Goal: Task Accomplishment & Management: Complete application form

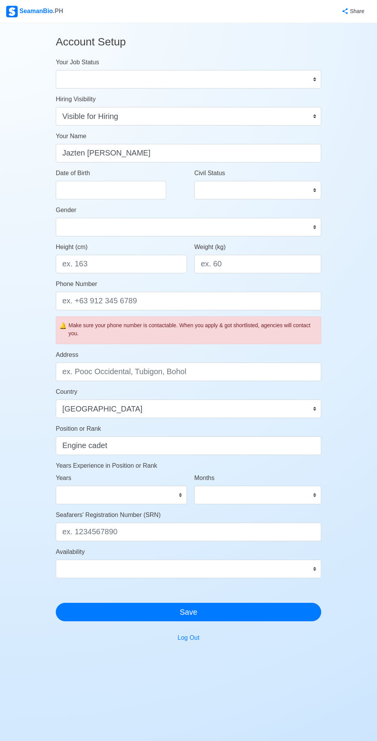
select select "Visible for Hiring"
select select "PH"
select select "Actively Looking for Job"
click at [56, 70] on select "Onboard Actively Looking for Job Not Looking for Job" at bounding box center [188, 79] width 265 height 18
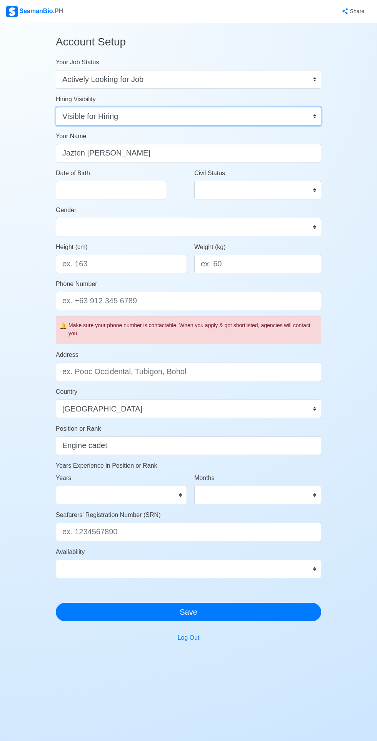
click at [84, 113] on select "Visible for Hiring Not Visible for Hiring" at bounding box center [188, 116] width 265 height 18
click at [56, 107] on select "Visible for Hiring Not Visible for Hiring" at bounding box center [188, 116] width 265 height 18
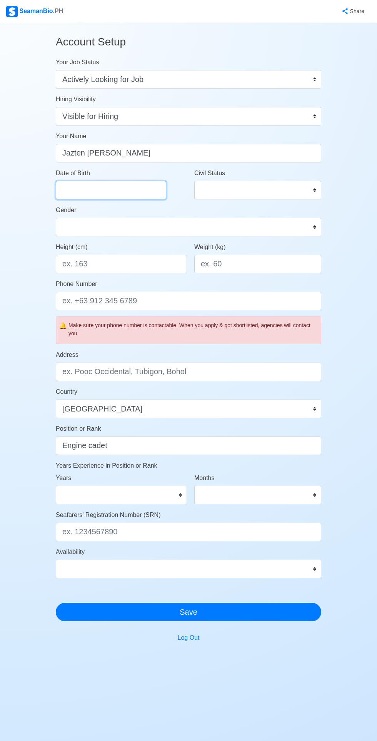
click at [78, 188] on input "Date of Birth" at bounding box center [111, 190] width 110 height 18
select select "****"
select select "******"
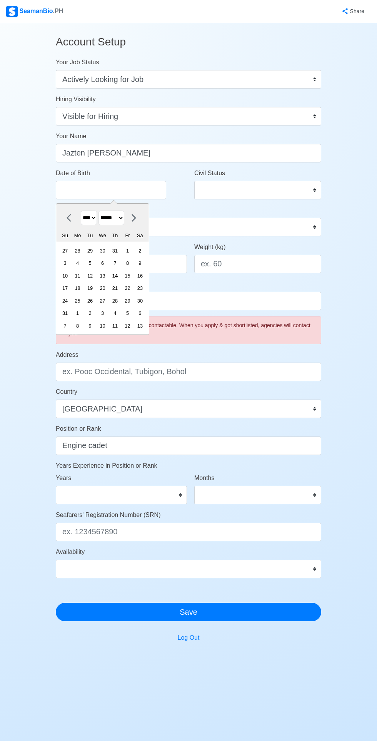
click at [83, 217] on select "**** **** **** **** **** **** **** **** **** **** **** **** **** **** **** ****…" at bounding box center [89, 217] width 16 height 15
select select "****"
click at [81, 210] on select "**** **** **** **** **** **** **** **** **** **** **** **** **** **** **** ****…" at bounding box center [89, 217] width 16 height 15
click at [111, 217] on select "******* ******** ***** ***** *** **** **** ****** ********* ******* ******** **…" at bounding box center [111, 217] width 26 height 15
select select "****"
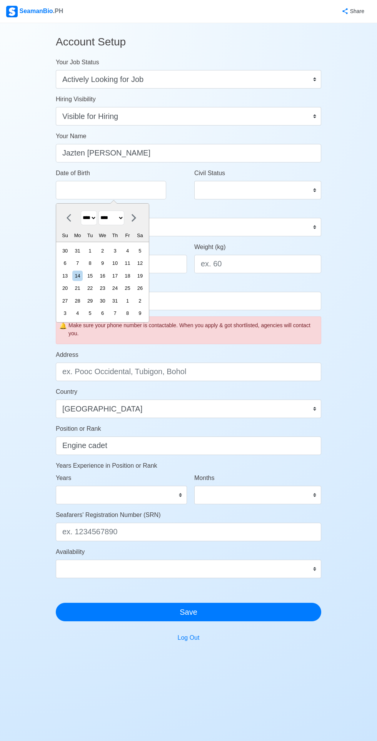
click at [102, 210] on select "******* ******** ***** ***** *** **** **** ****** ********* ******* ******** **…" at bounding box center [111, 217] width 26 height 15
click at [133, 280] on div "16" at bounding box center [127, 275] width 10 height 10
type input "06/16/2000"
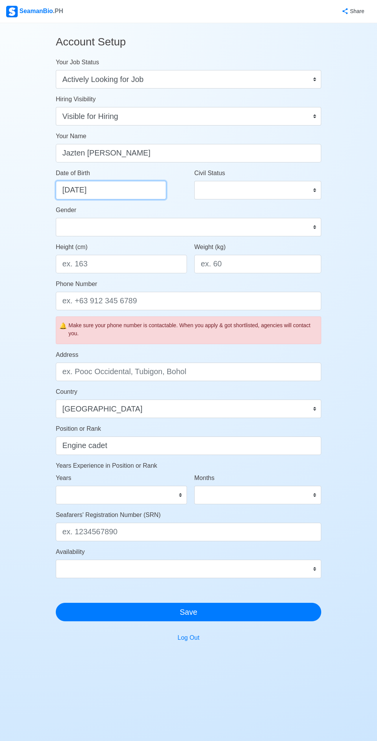
click at [87, 187] on input "06/16/2000" at bounding box center [111, 190] width 110 height 18
select select "****"
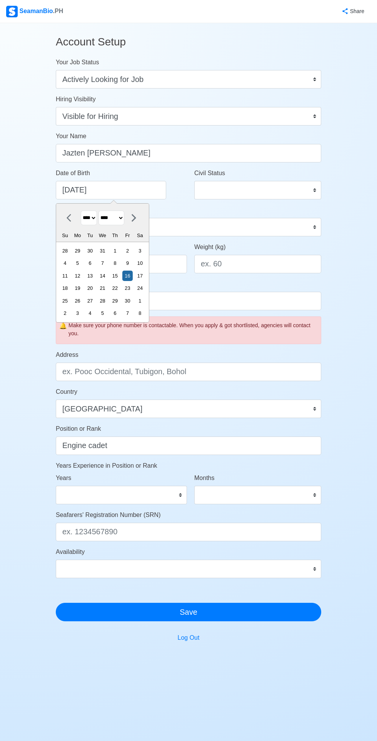
click at [130, 284] on div "23" at bounding box center [127, 288] width 10 height 10
type input "06/23/2000"
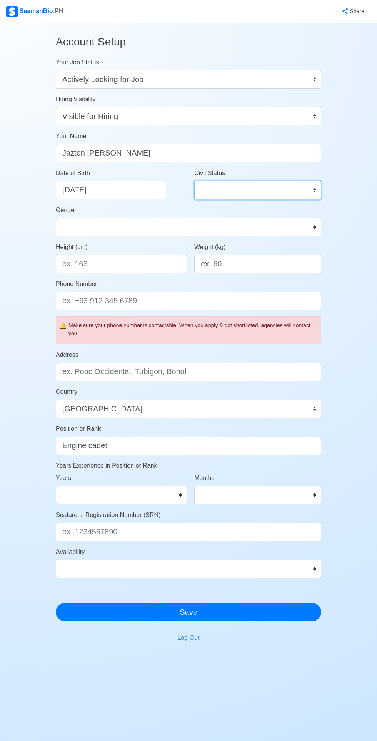
click at [223, 191] on select "Single Married Widowed Separated" at bounding box center [257, 190] width 127 height 18
select select "Single"
click at [194, 181] on select "Single Married Widowed Separated" at bounding box center [257, 190] width 127 height 18
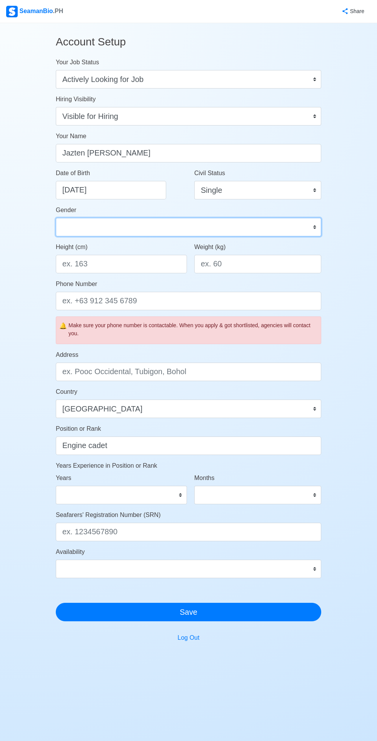
click at [87, 231] on select "Male Female" at bounding box center [188, 227] width 265 height 18
select select "[DEMOGRAPHIC_DATA]"
click at [56, 218] on select "Male Female" at bounding box center [188, 227] width 265 height 18
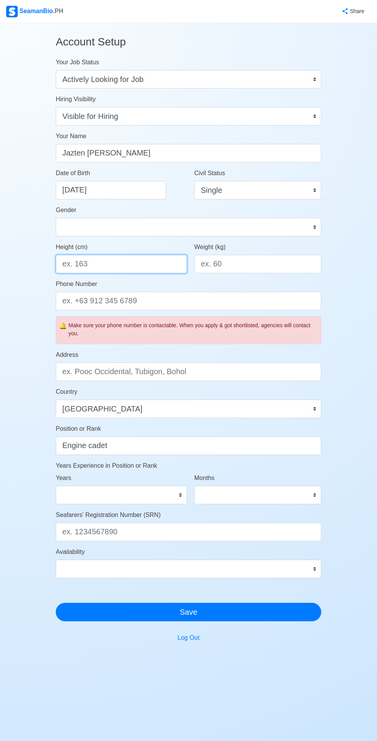
click at [92, 264] on input "Height (cm)" at bounding box center [121, 264] width 131 height 18
type input "164"
click at [244, 263] on input "Weight (kg)" at bounding box center [257, 264] width 127 height 18
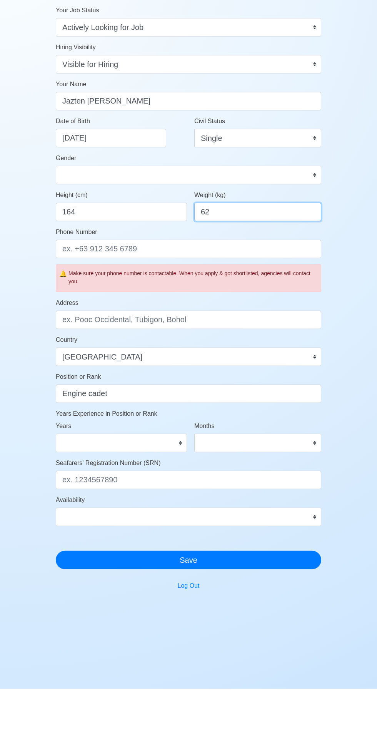
type input "62"
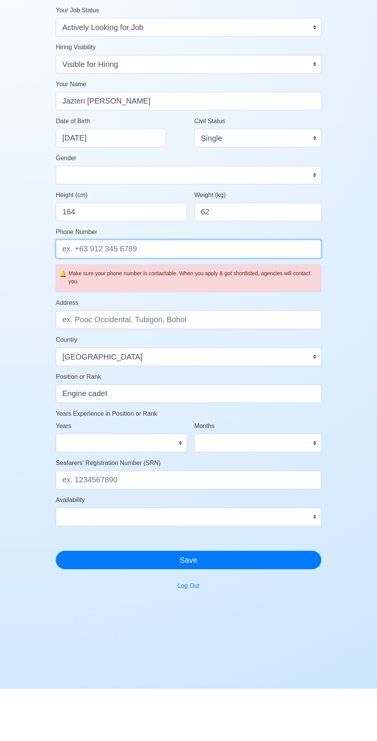
click at [102, 300] on input "Phone Number" at bounding box center [188, 301] width 265 height 18
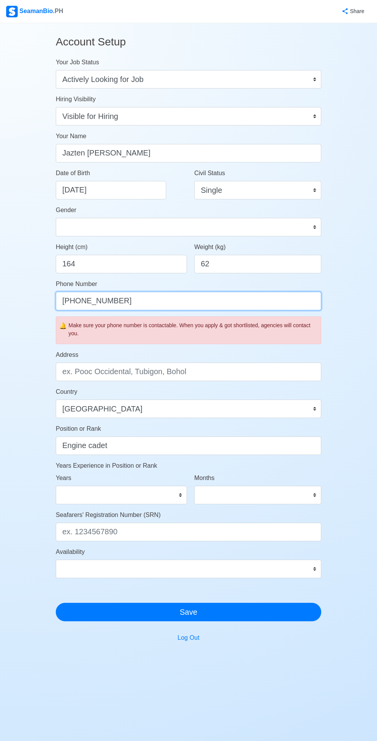
click at [127, 297] on input "+639550691778" at bounding box center [188, 301] width 265 height 18
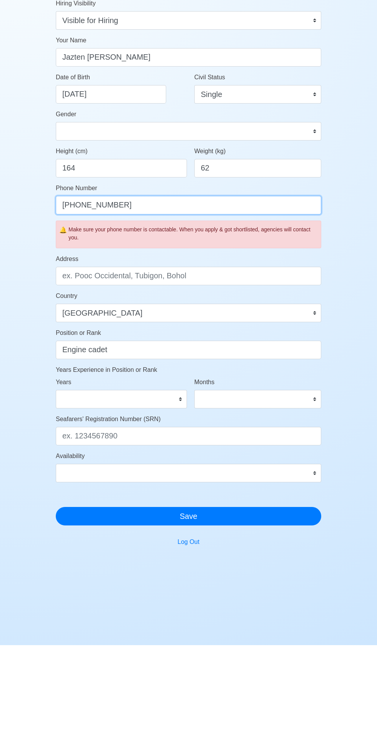
type input "[PHONE_NUMBER]"
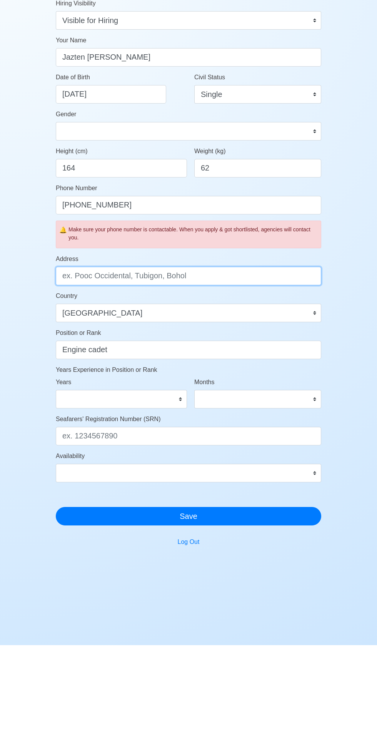
click at [107, 370] on input "Address" at bounding box center [188, 371] width 265 height 18
type input "BGRY HIBUNAWAN, SITIO WALANG GULO, [GEOGRAPHIC_DATA], [GEOGRAPHIC_DATA]"
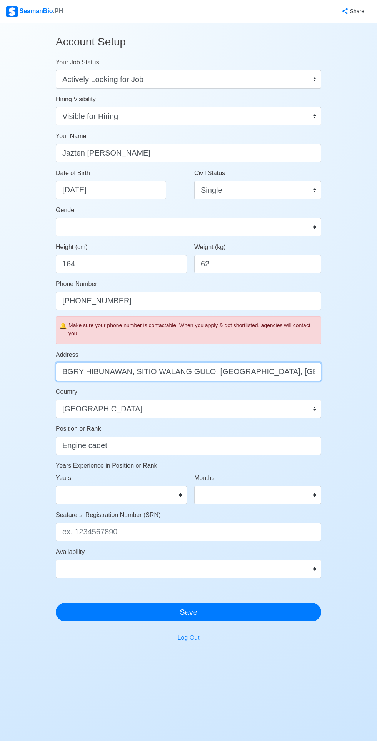
scroll to position [58, 0]
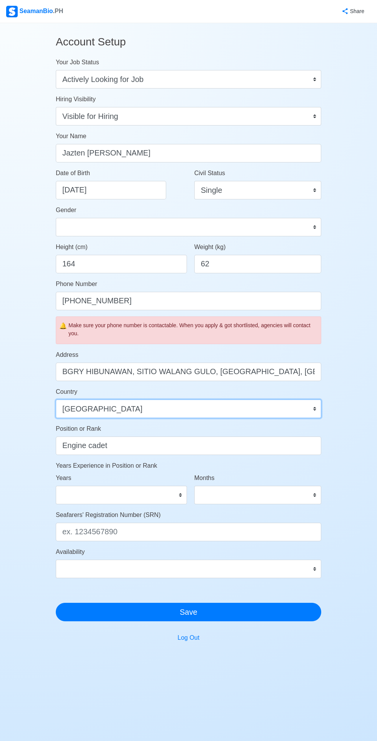
click at [101, 399] on select "Afghanistan Åland Islands Albania Algeria American Samoa Andorra Angola Anguill…" at bounding box center [188, 408] width 265 height 18
click at [86, 486] on select "0 1 2 3 4 5 6 7 8 9 10 11 12 13 14 15 16 17 18 19 20 21 22 23 24 25 26 27 28 29…" at bounding box center [121, 495] width 131 height 18
select select "0"
click at [56, 486] on select "0 1 2 3 4 5 6 7 8 9 10 11 12 13 14 15 16 17 18 19 20 21 22 23 24 25 26 27 28 29…" at bounding box center [121, 495] width 131 height 18
click at [299, 486] on select "0 1 2 3 4 5 6 7 8 9 10 11" at bounding box center [257, 495] width 127 height 18
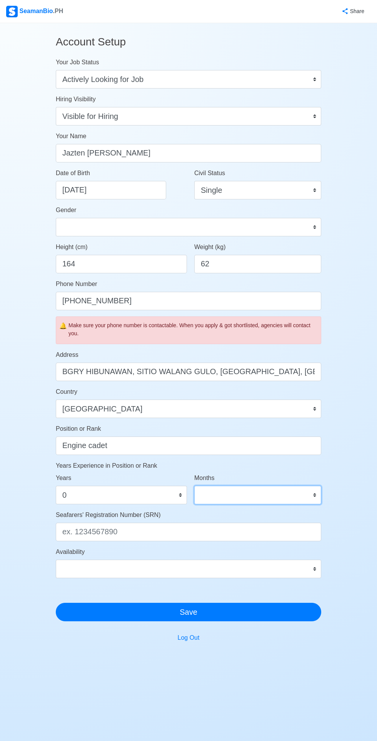
select select "0"
click at [194, 486] on select "0 1 2 3 4 5 6 7 8 9 10 11" at bounding box center [257, 495] width 127 height 18
click at [262, 522] on input "Seafarers' Registration Number (SRN)" at bounding box center [188, 531] width 265 height 18
click at [274, 522] on input "Seafarers' Registration Number (SRN)" at bounding box center [188, 531] width 265 height 18
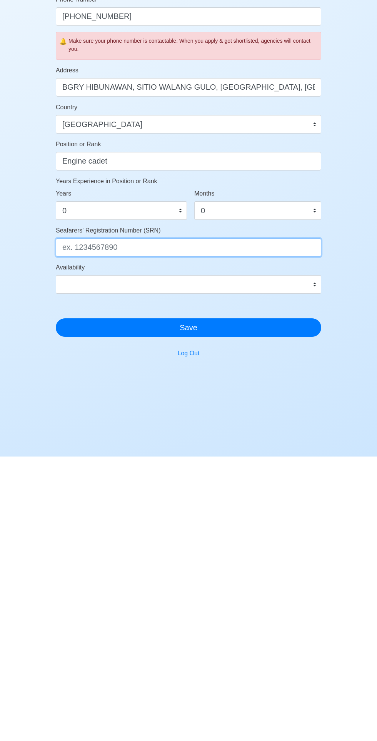
click at [86, 522] on input "Seafarers' Registration Number (SRN)" at bounding box center [188, 531] width 265 height 18
click at [88, 522] on input "Seafarers' Registration Number (SRN)" at bounding box center [188, 531] width 265 height 18
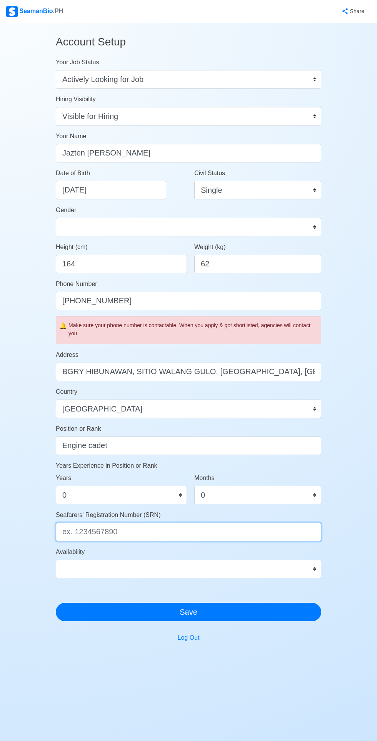
click at [98, 522] on input "Seafarers' Registration Number (SRN)" at bounding box center [188, 531] width 265 height 18
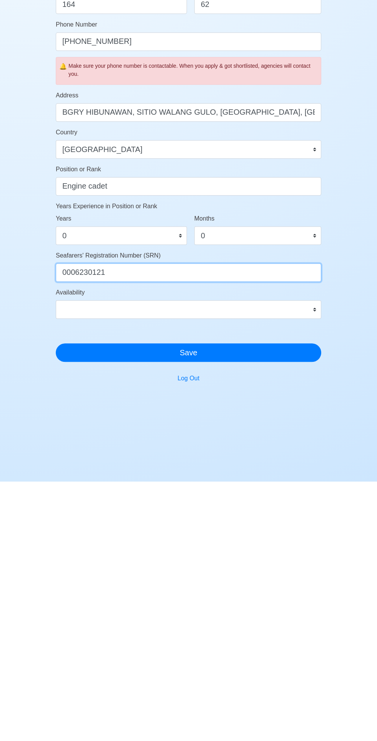
type input "0006230121"
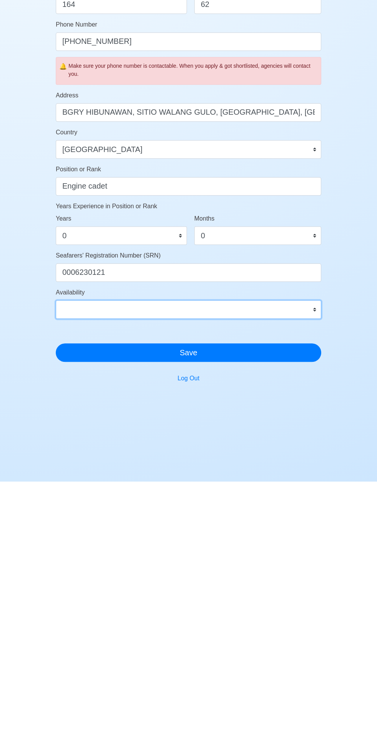
click at [97, 559] on select "Immediate Sep 2025 Oct 2025 Nov 2025 Dec 2025 Jan 2026 Feb 2026 Mar 2026 Apr 20…" at bounding box center [188, 568] width 265 height 18
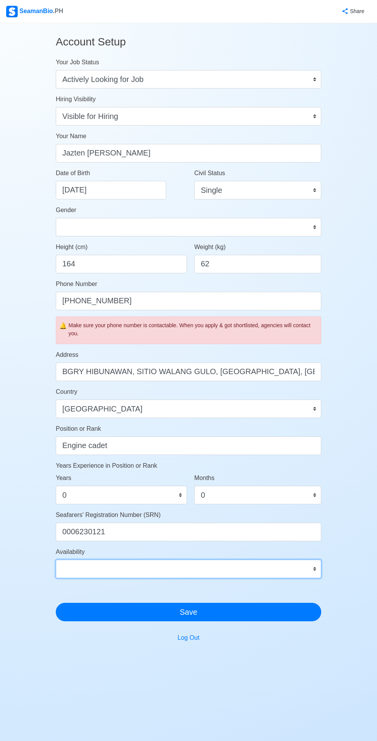
select select "4102416000000"
click at [56, 559] on select "Immediate Sep 2025 Oct 2025 Nov 2025 Dec 2025 Jan 2026 Feb 2026 Mar 2026 Apr 20…" at bounding box center [188, 568] width 265 height 18
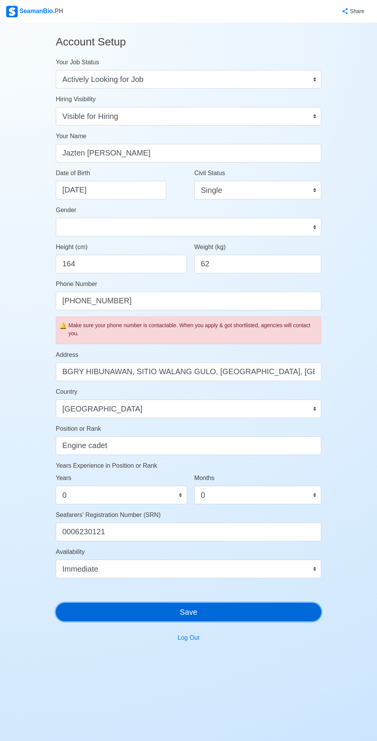
click at [258, 602] on button "Save" at bounding box center [188, 611] width 265 height 18
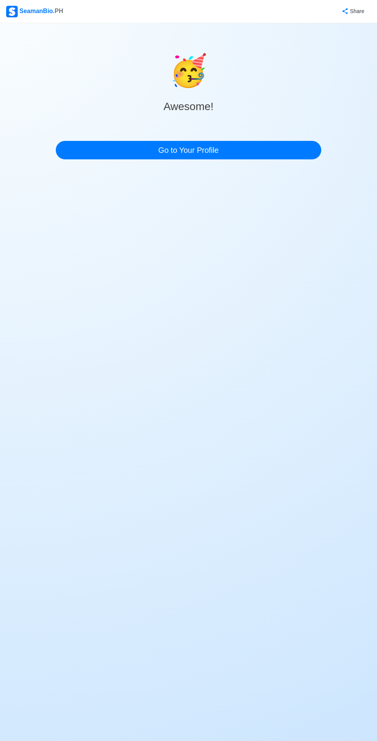
scroll to position [0, 0]
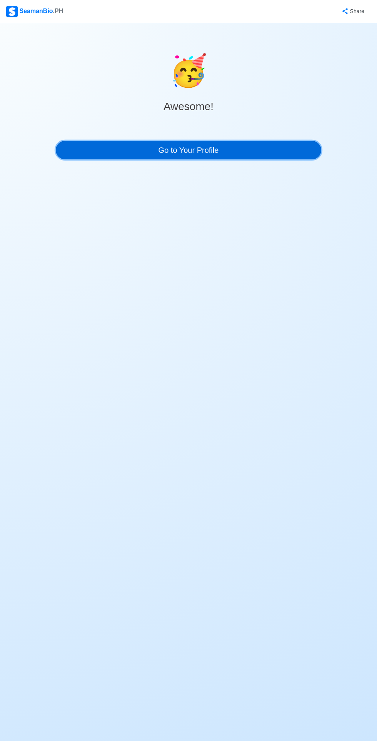
click at [135, 146] on link "Go to Your Profile" at bounding box center [188, 150] width 265 height 18
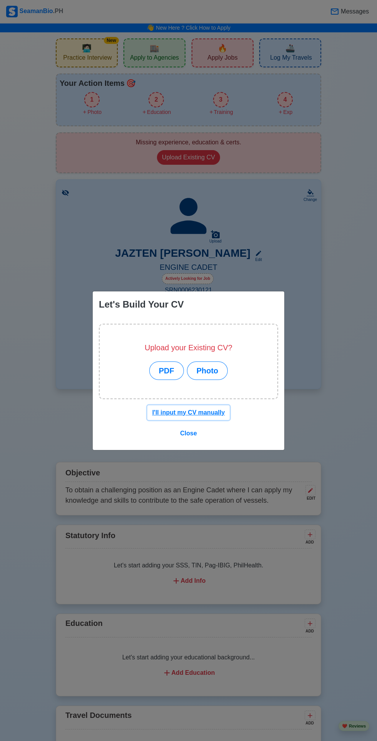
click at [179, 412] on u "I'll input my CV manually" at bounding box center [188, 412] width 73 height 7
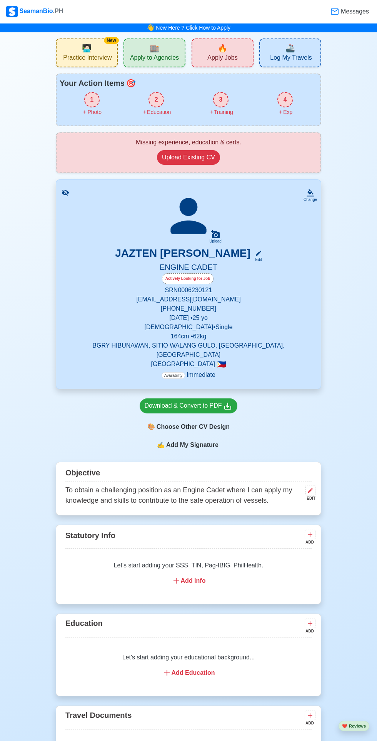
scroll to position [10, 0]
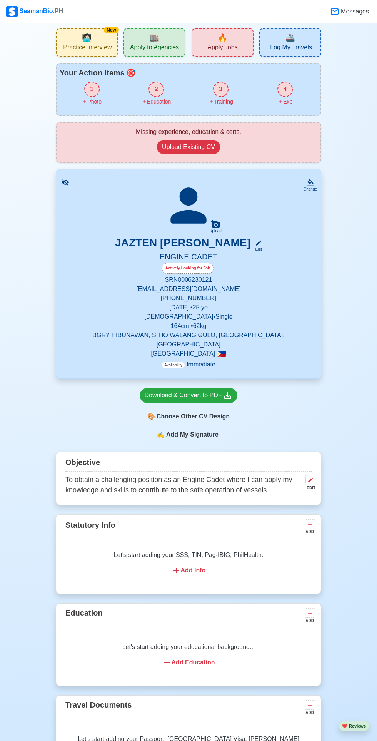
click at [215, 223] on icon at bounding box center [215, 223] width 9 height 9
click at [0, 0] on input "Upload" at bounding box center [0, 0] width 0 height 0
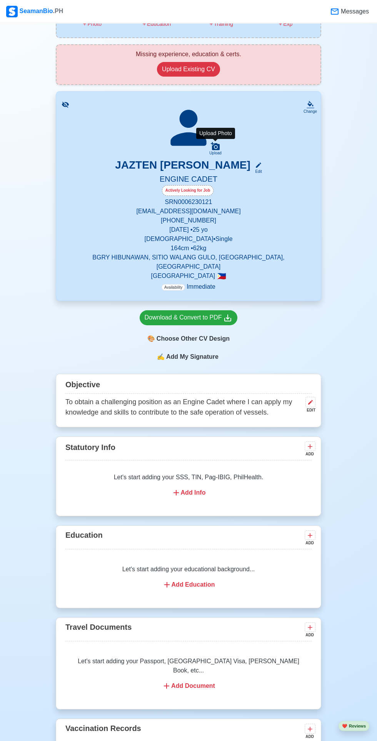
scroll to position [83, 0]
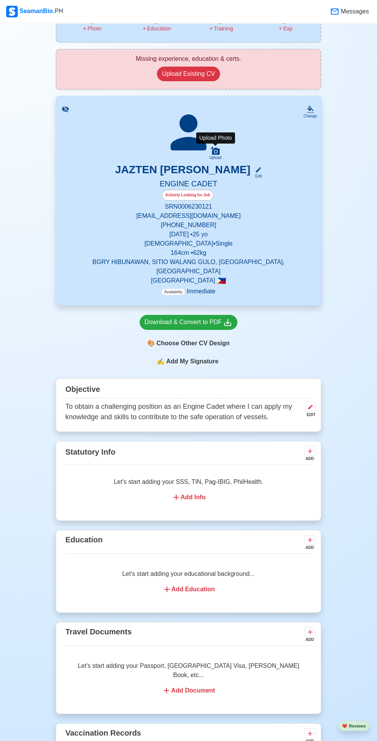
click at [218, 159] on div "Upload" at bounding box center [215, 157] width 12 height 5
click at [0, 0] on input "Upload" at bounding box center [0, 0] width 0 height 0
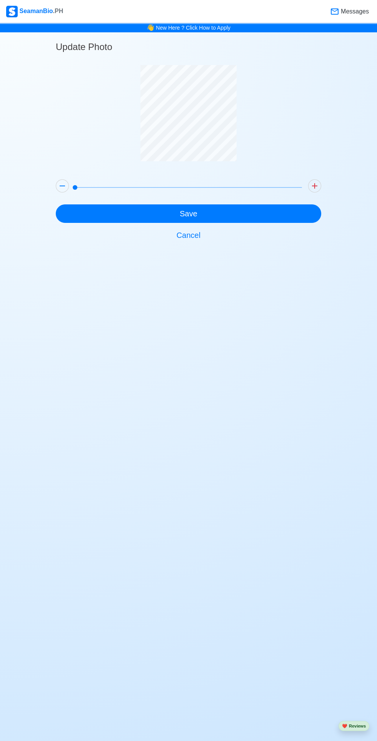
scroll to position [0, 0]
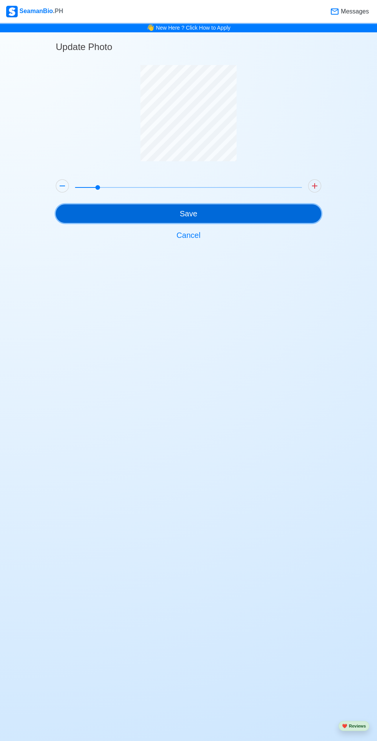
click at [141, 217] on button "Save" at bounding box center [188, 213] width 265 height 18
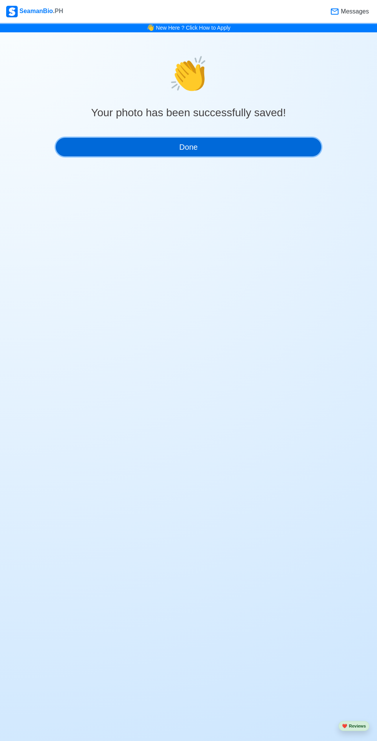
click at [132, 142] on button "Done" at bounding box center [188, 147] width 265 height 18
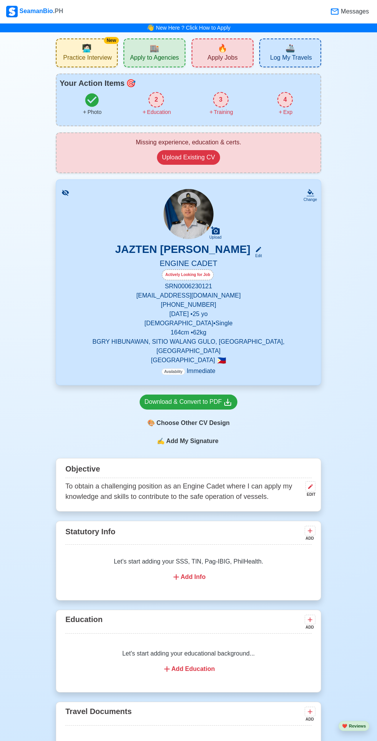
click at [307, 199] on div "Change" at bounding box center [310, 200] width 13 height 6
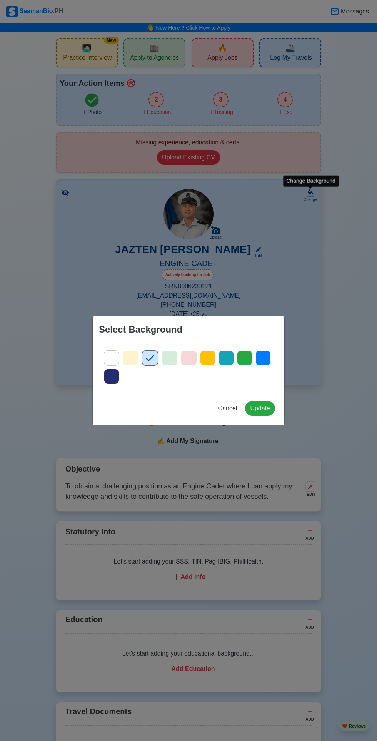
click at [32, 313] on div "Select Background Cancel Update" at bounding box center [188, 370] width 377 height 741
click at [228, 408] on span "Cancel" at bounding box center [227, 408] width 19 height 7
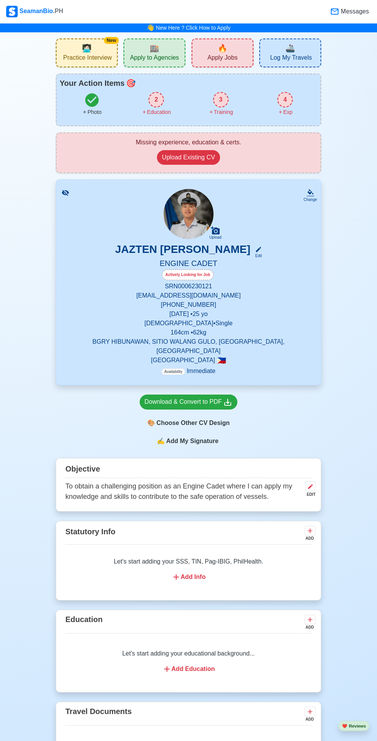
click at [65, 192] on icon at bounding box center [65, 193] width 7 height 6
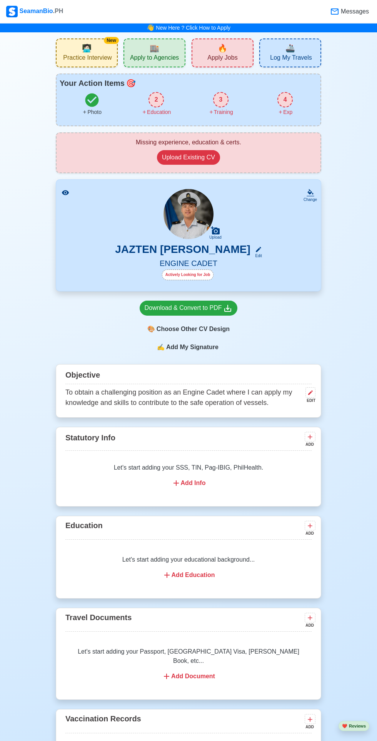
click at [65, 192] on icon at bounding box center [65, 192] width 7 height 5
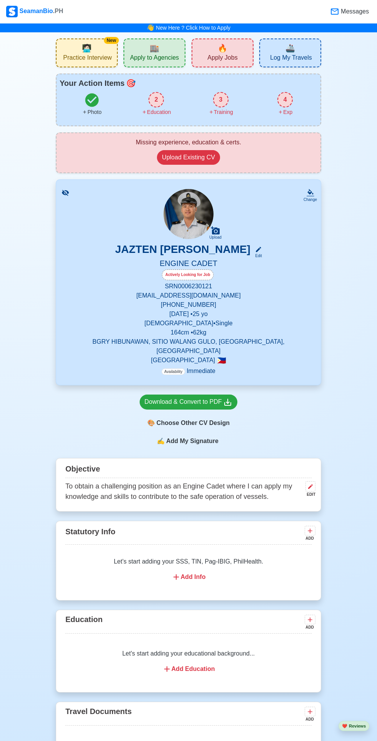
click at [63, 192] on icon at bounding box center [65, 193] width 7 height 6
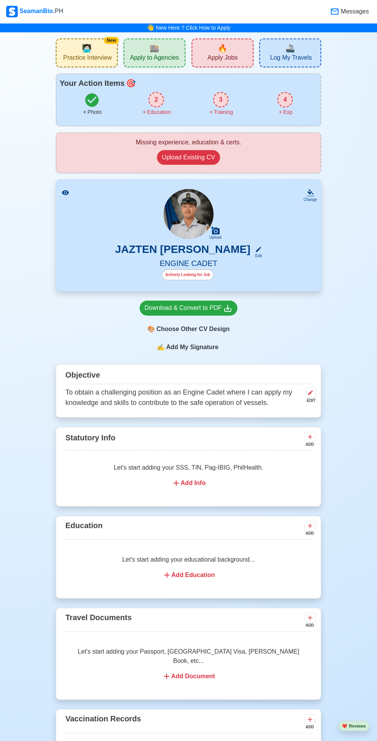
click at [64, 192] on icon at bounding box center [65, 192] width 7 height 5
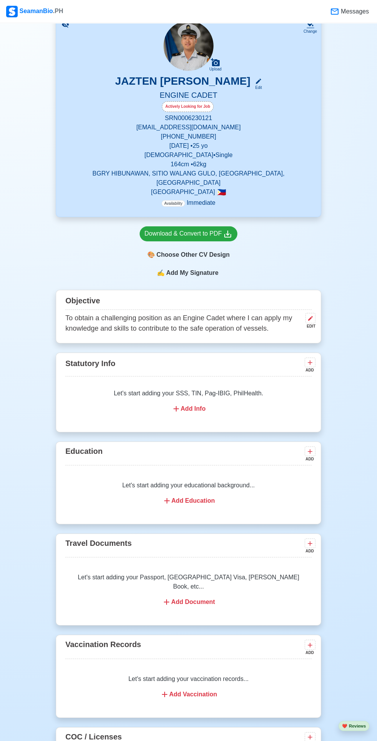
scroll to position [155, 0]
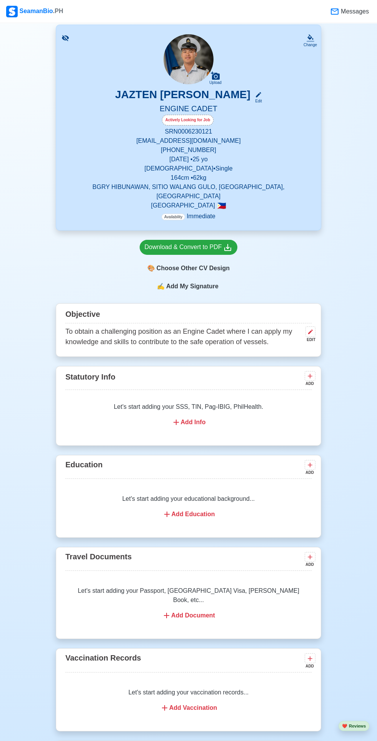
click at [182, 417] on div "Add Info" at bounding box center [189, 421] width 228 height 9
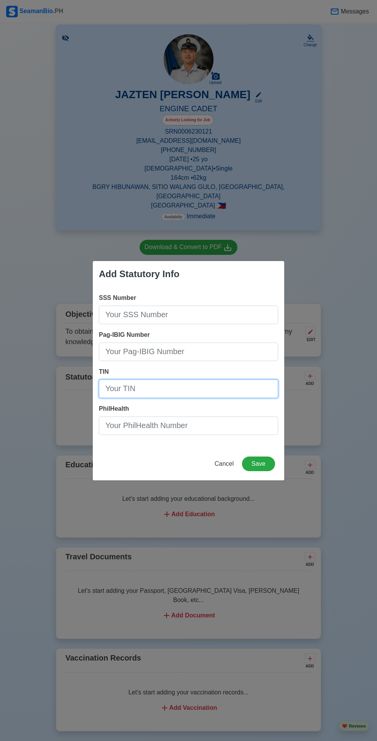
click at [175, 398] on input "TIN" at bounding box center [188, 388] width 179 height 18
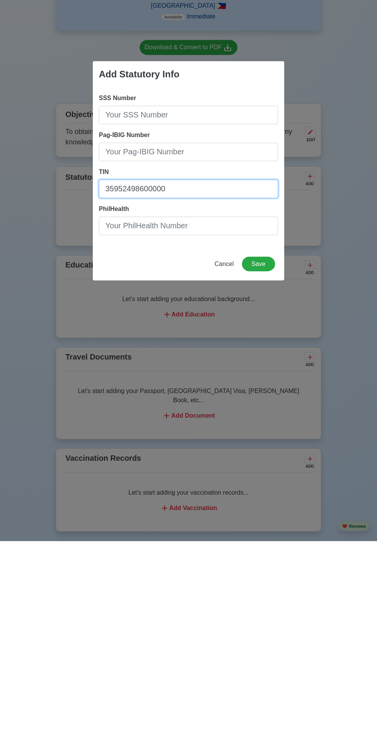
type input "35952498600000"
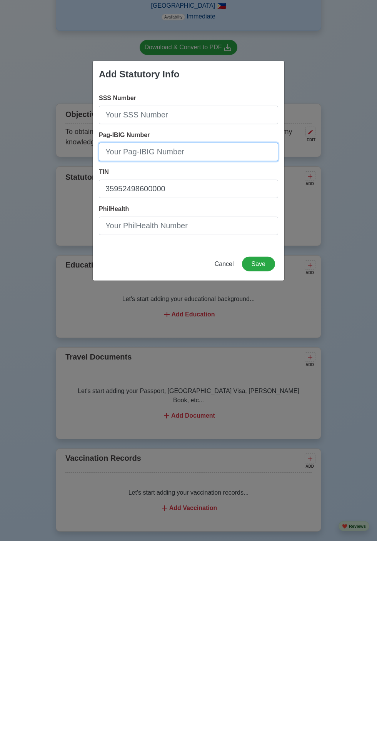
click at [194, 349] on input "Pag-IBIG Number" at bounding box center [188, 351] width 179 height 18
type input "121262559070"
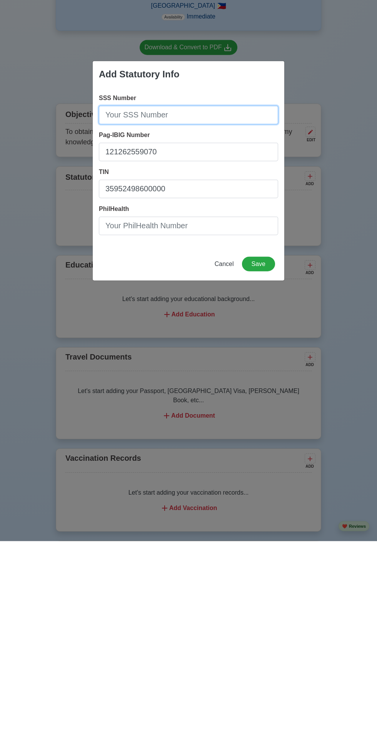
click at [213, 315] on input "SSS Number" at bounding box center [188, 314] width 179 height 18
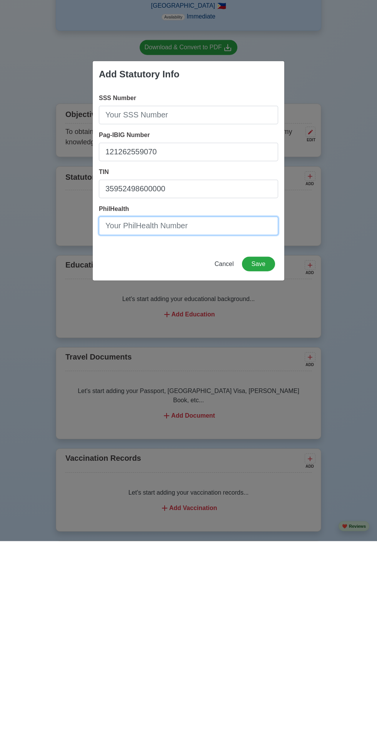
click at [178, 425] on input "PhilHealth" at bounding box center [188, 425] width 179 height 18
type input "130255489543"
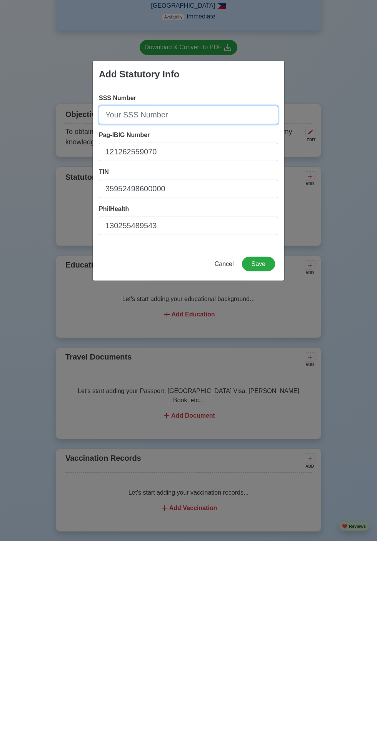
click at [185, 317] on input "SSS Number" at bounding box center [188, 314] width 179 height 18
type input "0643778139"
click at [265, 464] on button "Save" at bounding box center [258, 463] width 33 height 15
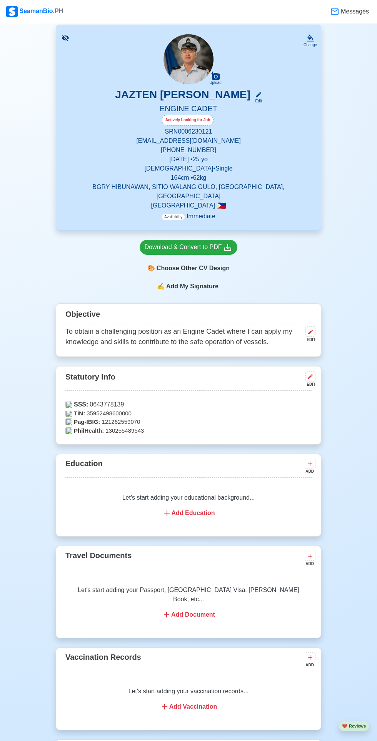
click at [187, 508] on div "Add Education" at bounding box center [189, 512] width 228 height 9
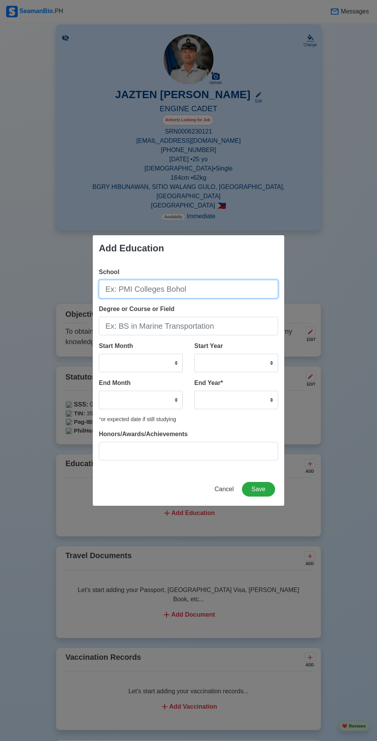
click at [138, 288] on input "School" at bounding box center [188, 289] width 179 height 18
type input "P"
click at [183, 290] on input "Palompon Institute of technology" at bounding box center [188, 289] width 179 height 18
type input "Palompon Institute of Technology"
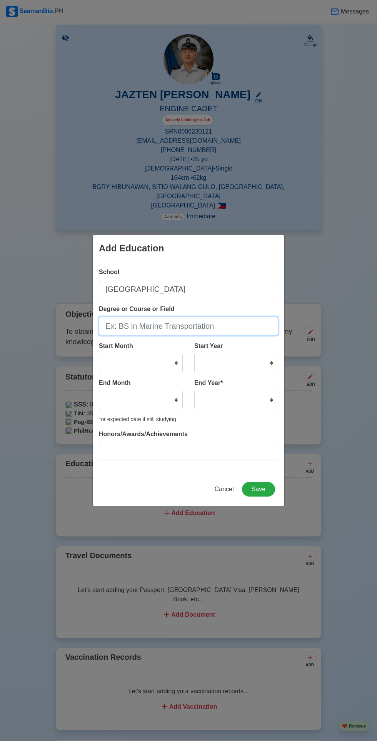
click at [134, 326] on input "Degree or Course or Field" at bounding box center [188, 326] width 179 height 18
type input "B"
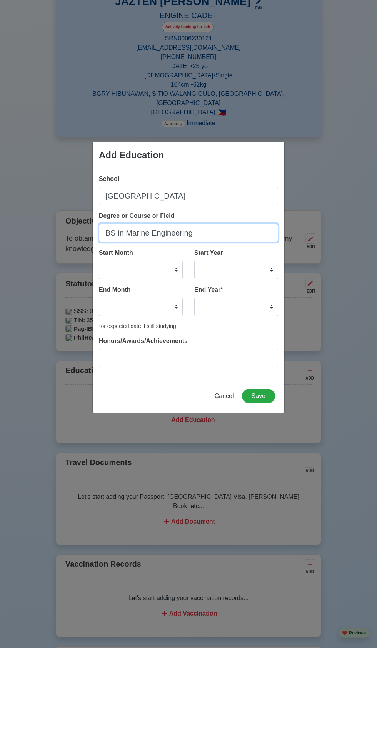
type input "BS in Marine Engineering"
click at [123, 364] on select "January February March April May June July August September October November De…" at bounding box center [141, 363] width 84 height 18
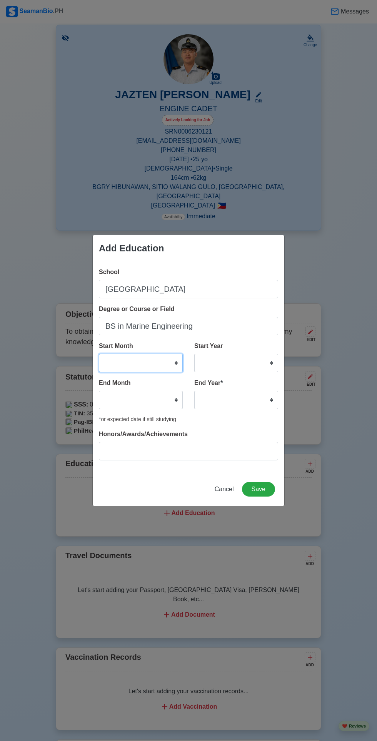
select select "August"
click at [99, 354] on select "January February March April May June July August September October November De…" at bounding box center [141, 363] width 84 height 18
click at [212, 364] on select "2025 2024 2023 2022 2021 2020 2019 2018 2017 2016 2015 2014 2013 2012 2011 2010…" at bounding box center [236, 363] width 84 height 18
select select "2022"
click at [194, 354] on select "2025 2024 2023 2022 2021 2020 2019 2018 2017 2016 2015 2014 2013 2012 2011 2010…" at bounding box center [236, 363] width 84 height 18
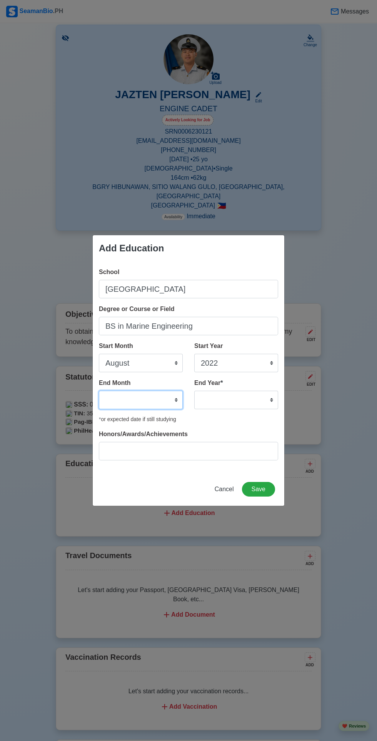
click at [120, 394] on select "January February March April May June July August September October November De…" at bounding box center [141, 400] width 84 height 18
select select "June"
click at [99, 391] on select "January February March April May June July August September October November De…" at bounding box center [141, 400] width 84 height 18
click at [219, 396] on select "2035 2034 2033 2032 2031 2030 2029 2028 2027 2026 2025 2024 2023 2022 2021 2020…" at bounding box center [236, 400] width 84 height 18
select select "2025"
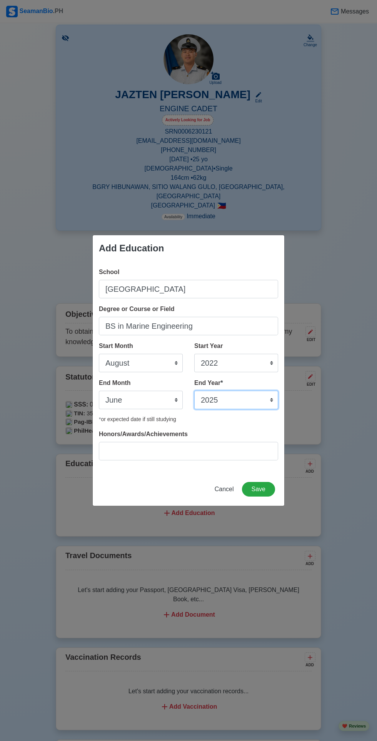
click at [194, 391] on select "2035 2034 2033 2032 2031 2030 2029 2028 2027 2026 2025 2024 2023 2022 2021 2020…" at bounding box center [236, 400] width 84 height 18
click at [265, 491] on button "Save" at bounding box center [258, 489] width 33 height 15
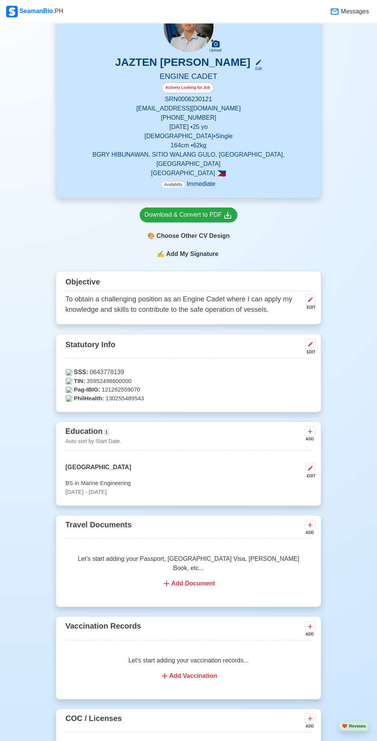
scroll to position [190, 0]
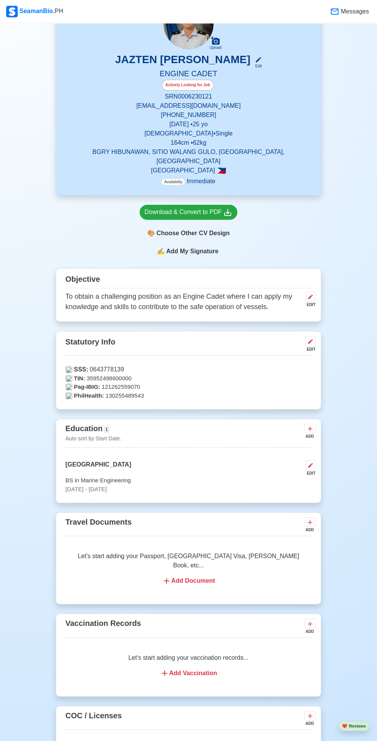
click at [310, 427] on icon at bounding box center [310, 429] width 5 height 5
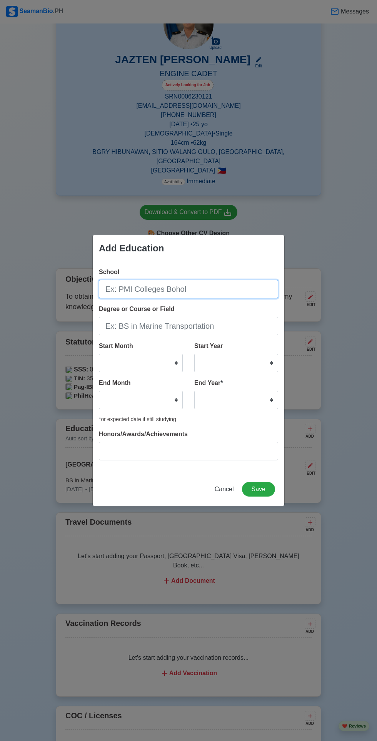
click at [140, 290] on input "School" at bounding box center [188, 289] width 179 height 18
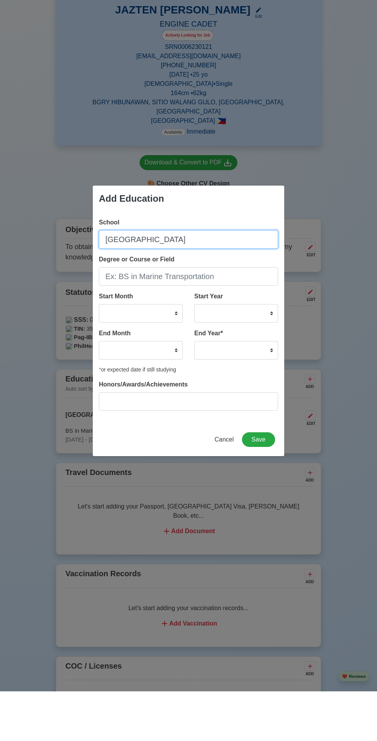
scroll to position [189, 0]
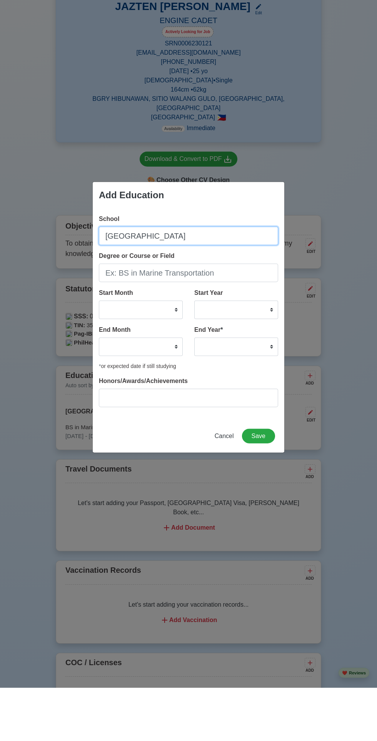
type input "Baybay Senior High school"
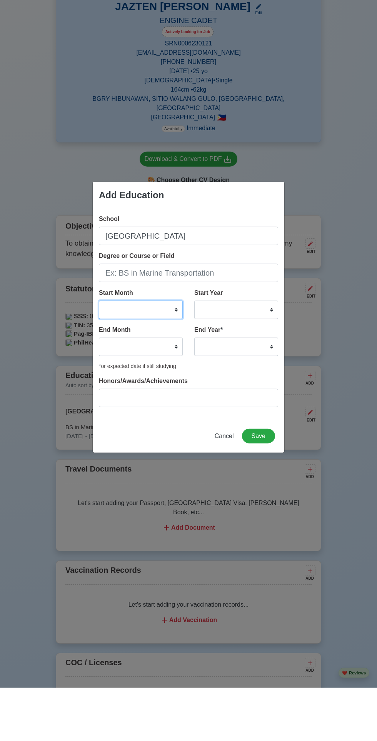
click at [120, 367] on select "January February March April May June July August September October November De…" at bounding box center [141, 363] width 84 height 18
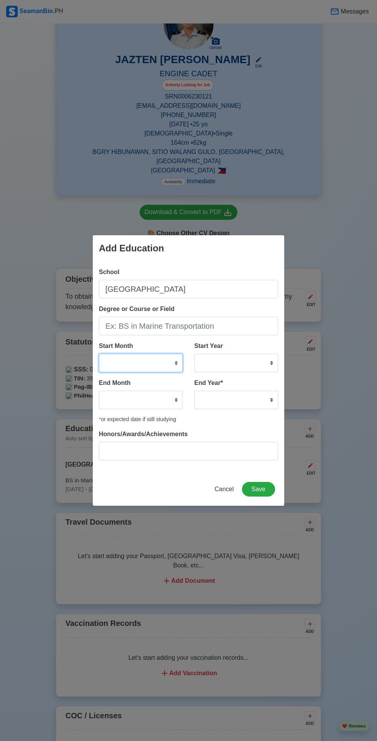
click at [140, 364] on select "January February March April May June July August September October November De…" at bounding box center [141, 363] width 84 height 18
select select "June"
click at [99, 354] on select "January February March April May June July August September October November De…" at bounding box center [141, 363] width 84 height 18
click at [237, 362] on select "2025 2024 2023 2022 2021 2020 2019 2018 2017 2016 2015 2014 2013 2012 2011 2010…" at bounding box center [236, 363] width 84 height 18
select select "2019"
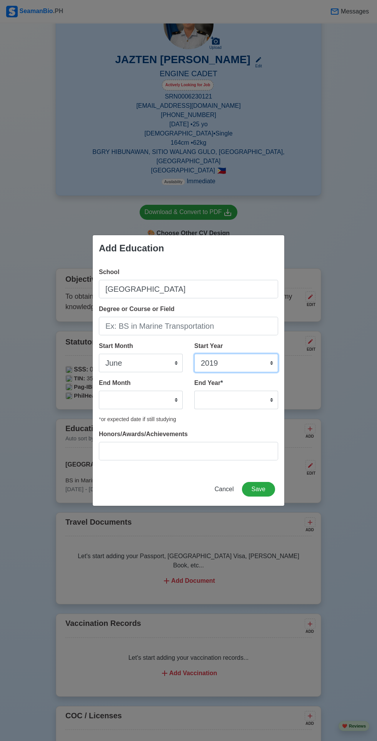
click at [194, 354] on select "2025 2024 2023 2022 2021 2020 2019 2018 2017 2016 2015 2014 2013 2012 2011 2010…" at bounding box center [236, 363] width 84 height 18
click at [115, 399] on select "January February March April May June July August September October November De…" at bounding box center [141, 400] width 84 height 18
click at [124, 400] on select "January February March April May June July August September October November De…" at bounding box center [141, 400] width 84 height 18
select select "April"
click at [99, 391] on select "January February March April May June July August September October November De…" at bounding box center [141, 400] width 84 height 18
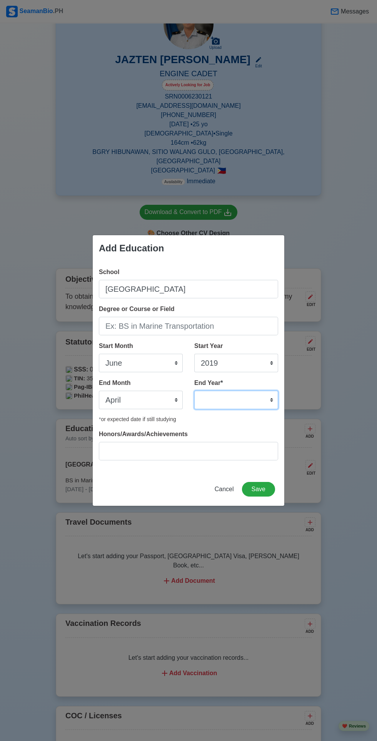
click at [245, 402] on select "2035 2034 2033 2032 2031 2030 2029 2028 2027 2026 2025 2024 2023 2022 2021 2020…" at bounding box center [236, 400] width 84 height 18
select select "2021"
click at [194, 391] on select "2035 2034 2033 2032 2031 2030 2029 2028 2027 2026 2025 2024 2023 2022 2021 2020…" at bounding box center [236, 400] width 84 height 18
